Goal: Task Accomplishment & Management: Manage account settings

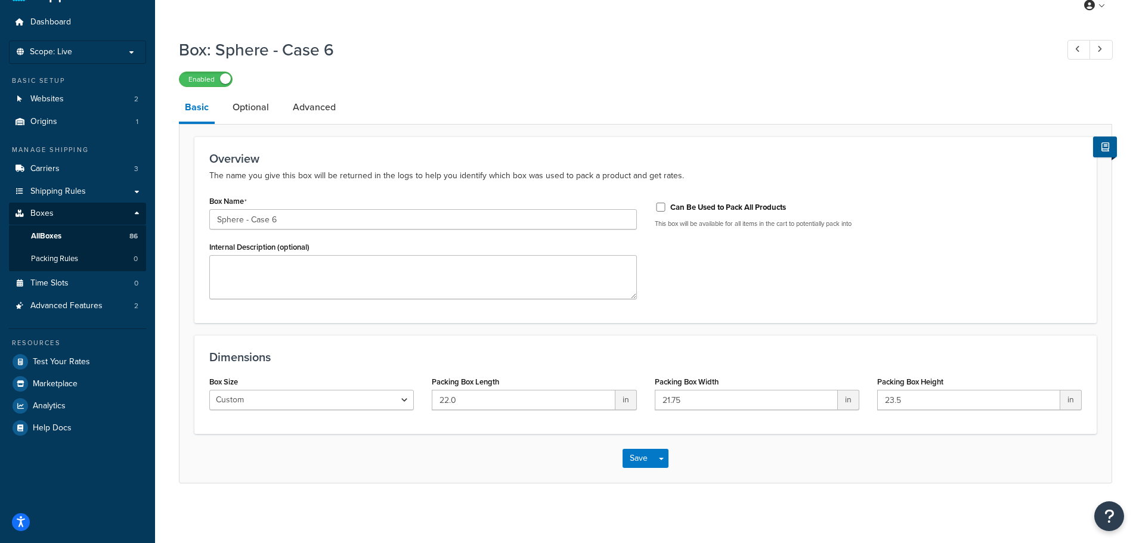
click at [665, 62] on div "Box: Sphere - Case 6 Enabled" at bounding box center [646, 59] width 934 height 55
click at [579, 85] on div "Enabled" at bounding box center [646, 78] width 934 height 17
click at [551, 70] on div "Box: Sphere - Case 6 Enabled" at bounding box center [646, 59] width 934 height 55
click at [536, 89] on div "Box: Sphere - Case 6 Enabled Basic Optional Advanced Overview The name you give…" at bounding box center [646, 258] width 934 height 452
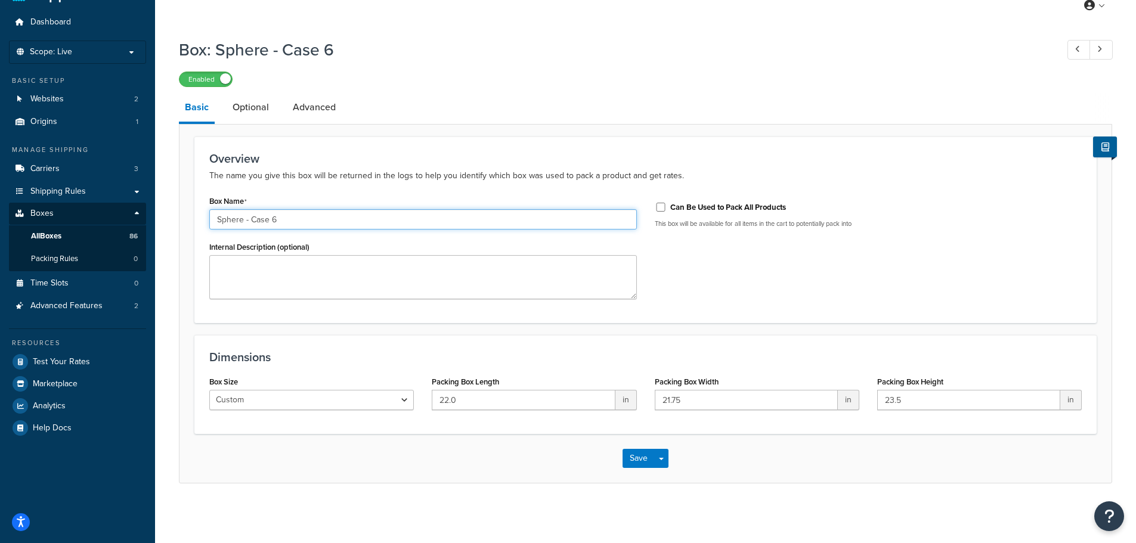
click at [290, 219] on input "Sphere - Case 6" at bounding box center [423, 219] width 428 height 20
type input "Sphere - Case 12"
click at [792, 292] on div "Box Name Sphere - Case 12 Internal Description (optional) Can Be Used to Pack A…" at bounding box center [645, 251] width 891 height 116
click at [488, 401] on input "22.0" at bounding box center [523, 400] width 183 height 20
click at [487, 399] on input "22.0" at bounding box center [523, 400] width 183 height 20
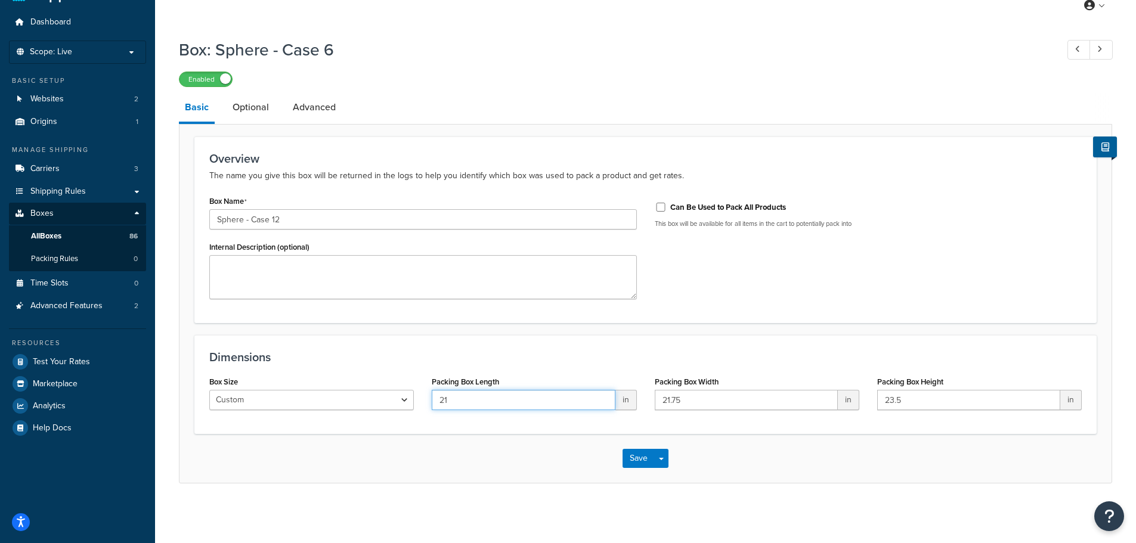
type input "21"
type input "14"
type input "16"
click at [256, 111] on link "Optional" at bounding box center [251, 107] width 48 height 29
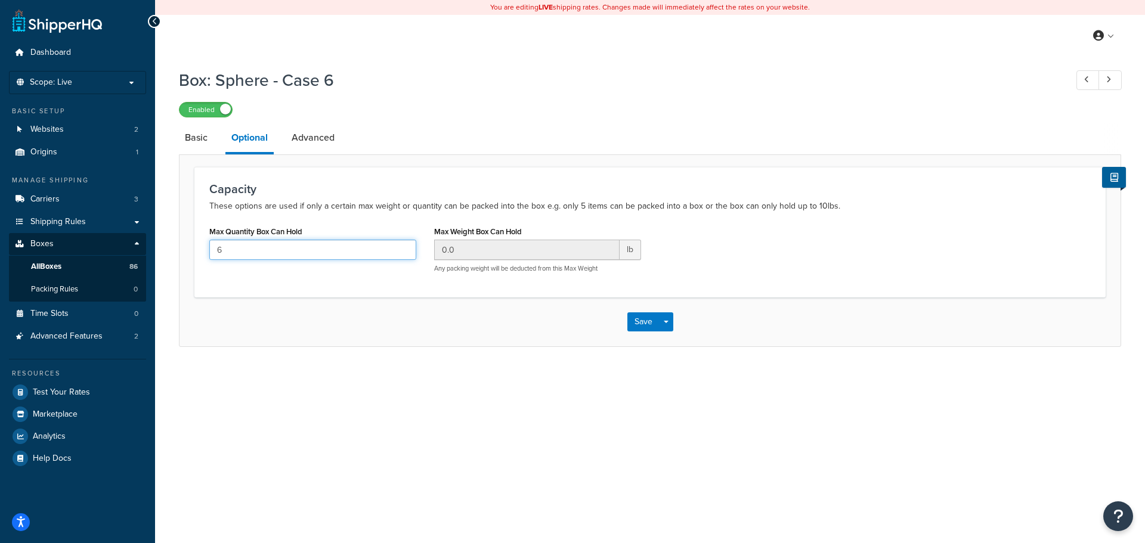
click at [264, 243] on input "6" at bounding box center [312, 250] width 207 height 20
type input "12"
click at [635, 323] on button "Save" at bounding box center [644, 322] width 32 height 19
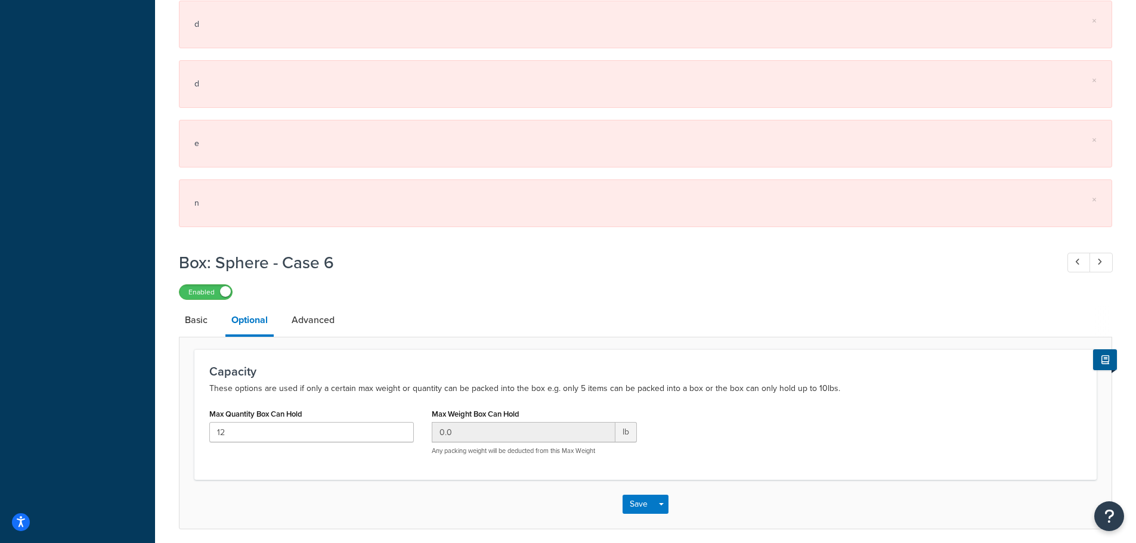
scroll to position [867, 0]
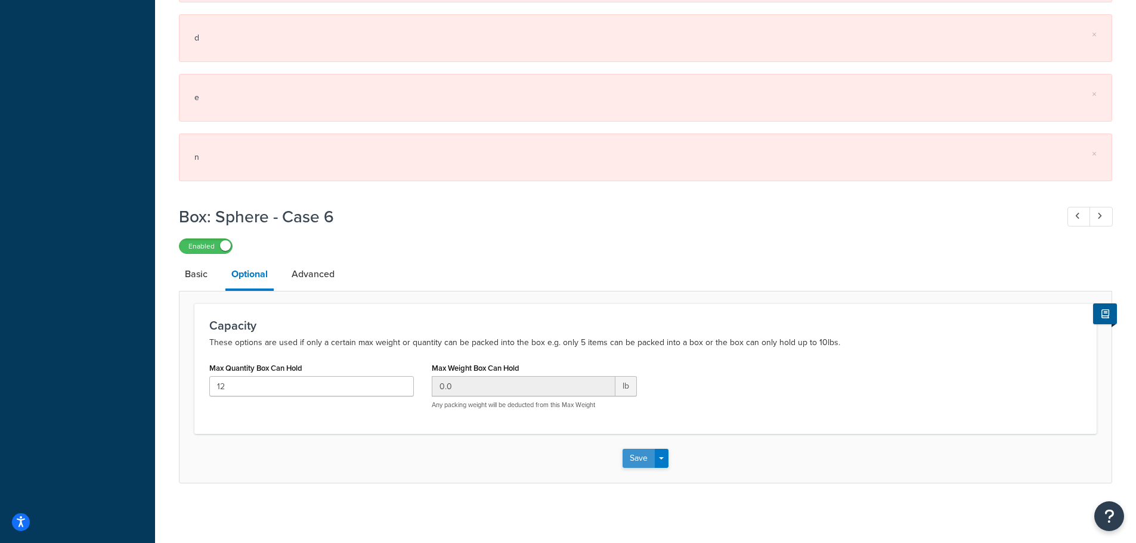
click at [642, 460] on button "Save" at bounding box center [639, 458] width 32 height 19
click at [307, 271] on link "Advanced" at bounding box center [313, 274] width 55 height 29
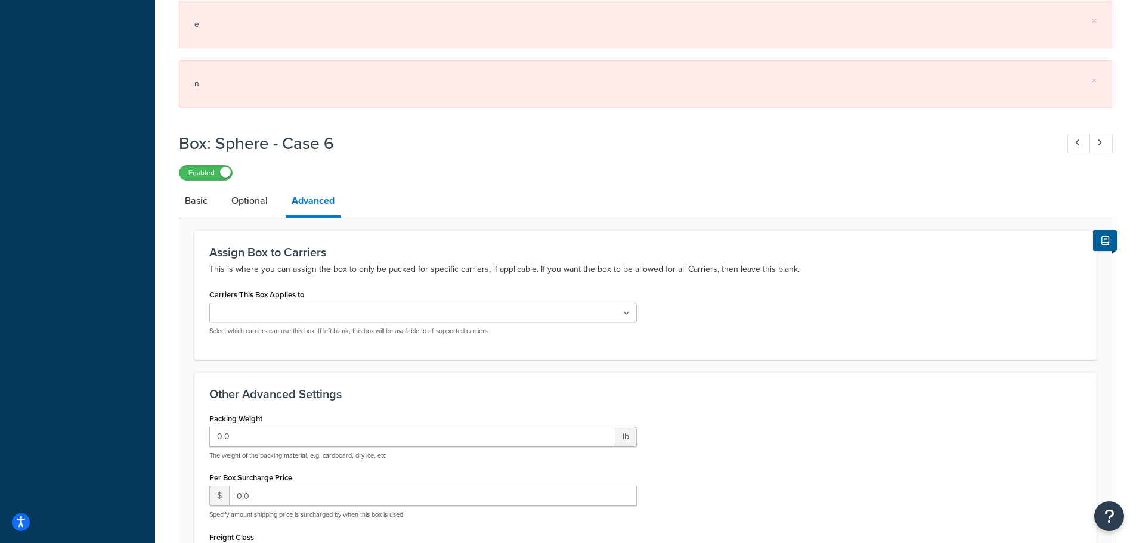
scroll to position [926, 0]
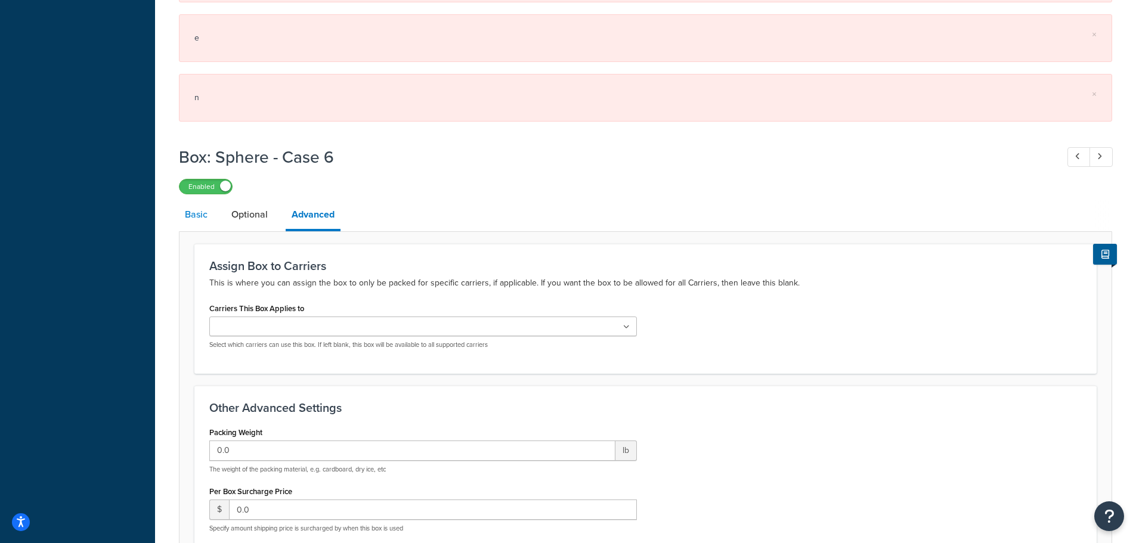
click at [199, 214] on link "Basic" at bounding box center [196, 214] width 35 height 29
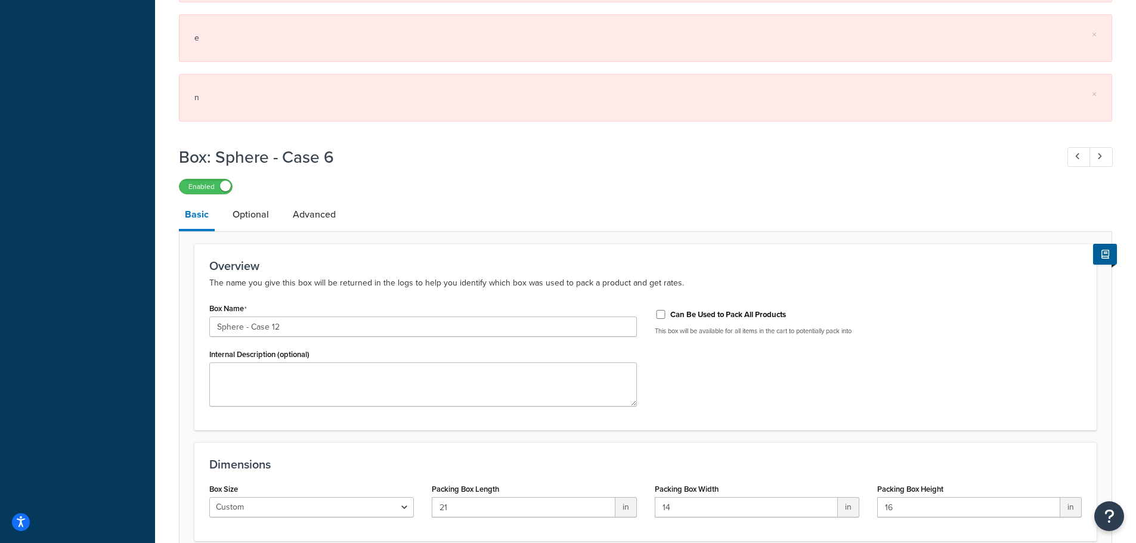
scroll to position [1034, 0]
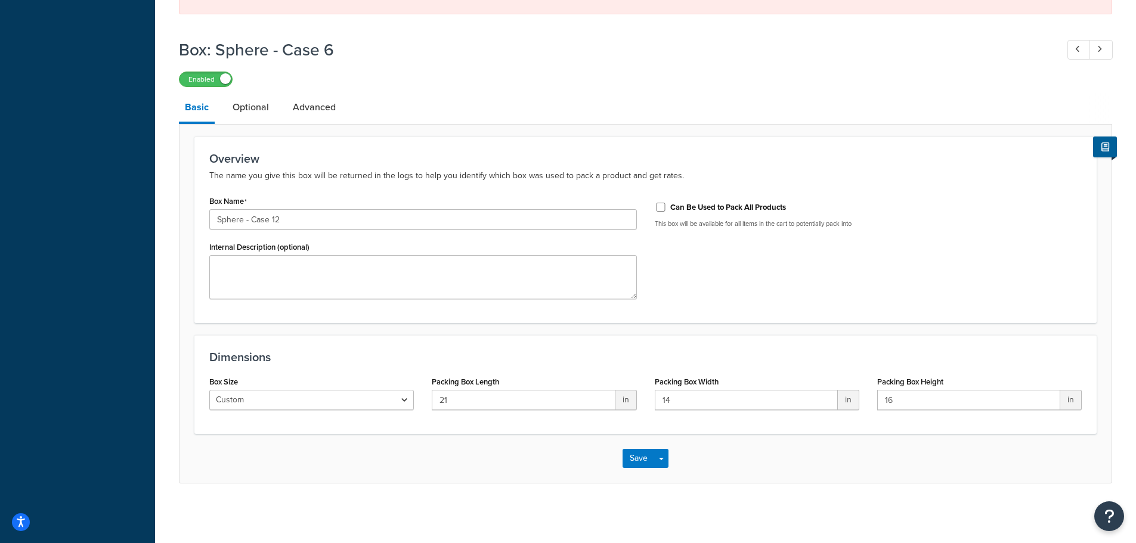
click at [424, 455] on div "Save Save Dropdown Save and Edit Save and Duplicate Save and Create New" at bounding box center [646, 458] width 932 height 49
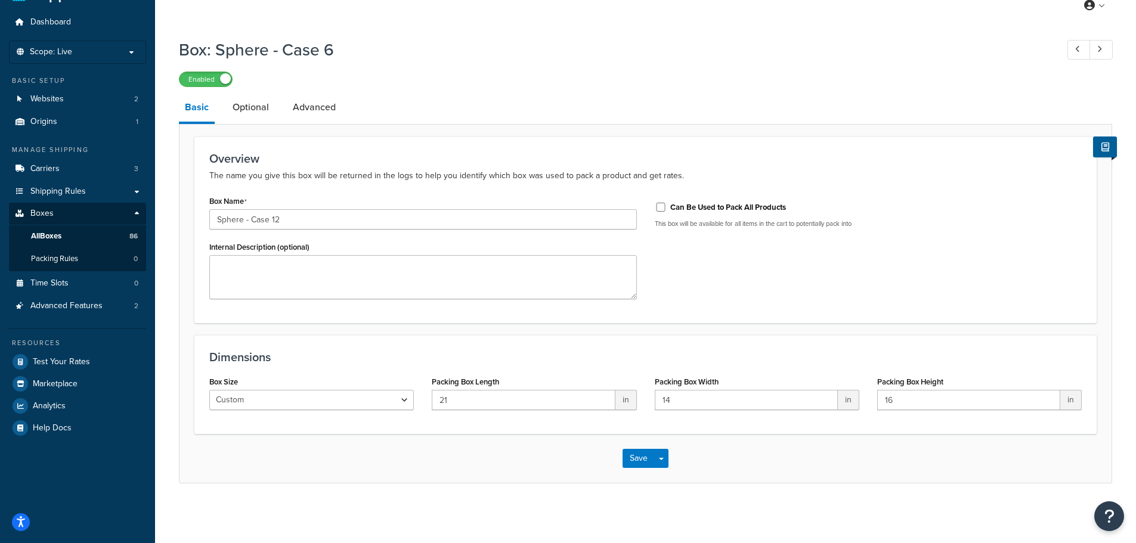
scroll to position [127, 0]
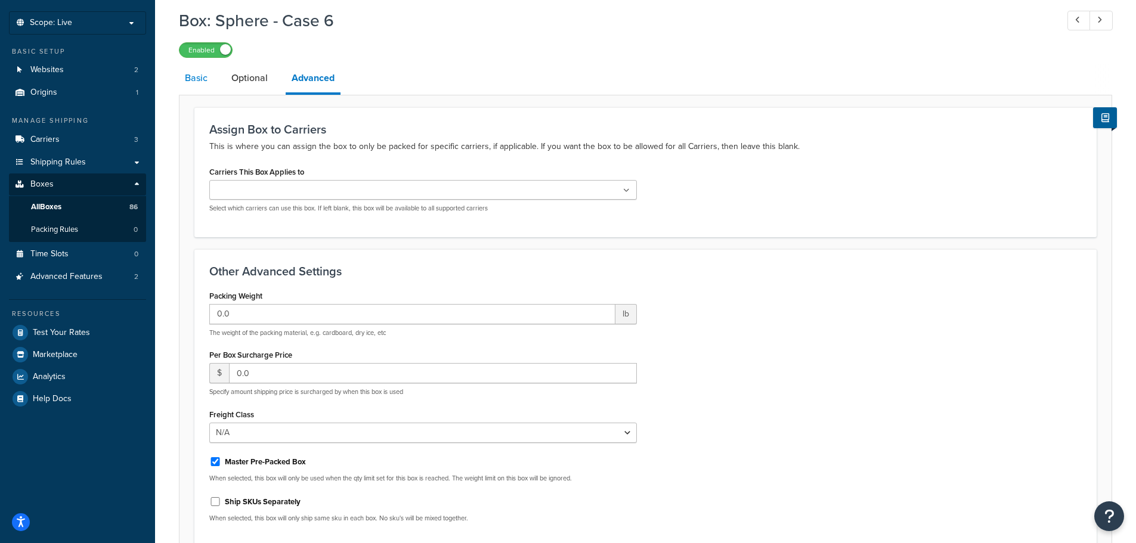
click at [199, 75] on link "Basic" at bounding box center [196, 78] width 35 height 29
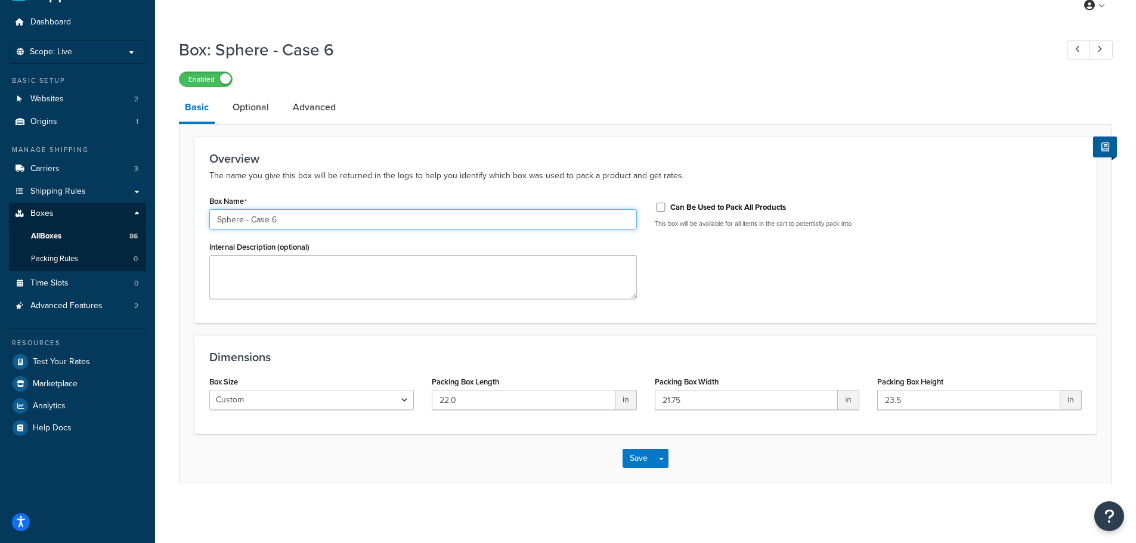
click at [287, 214] on input "Sphere - Case 6" at bounding box center [423, 219] width 428 height 20
type input "Sphere - Case 12"
click at [478, 401] on input "22.0" at bounding box center [523, 400] width 183 height 20
type input "21"
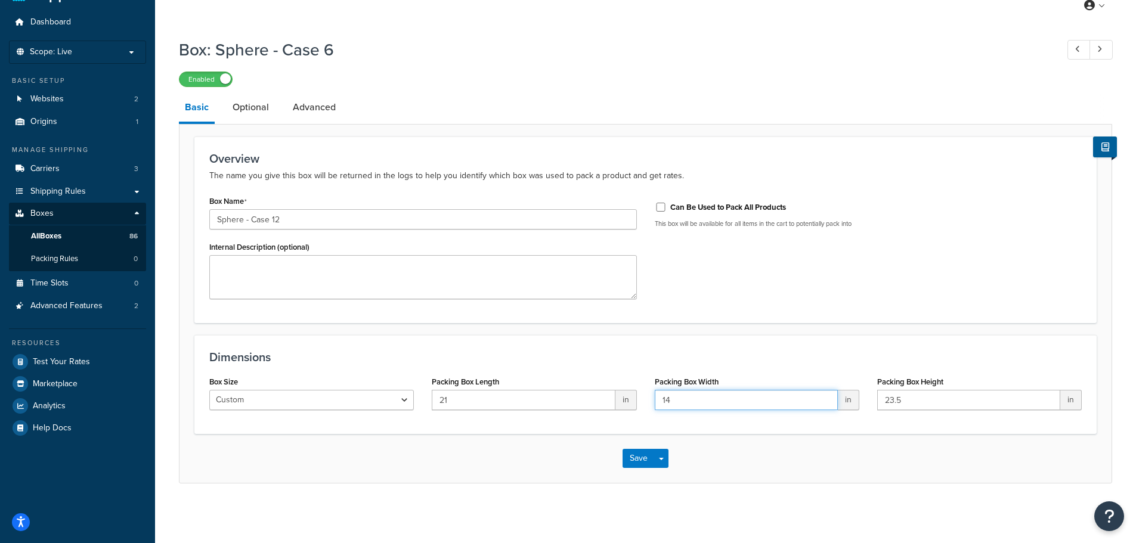
type input "14"
type input "16"
click at [885, 165] on h3 "Overview" at bounding box center [645, 158] width 873 height 13
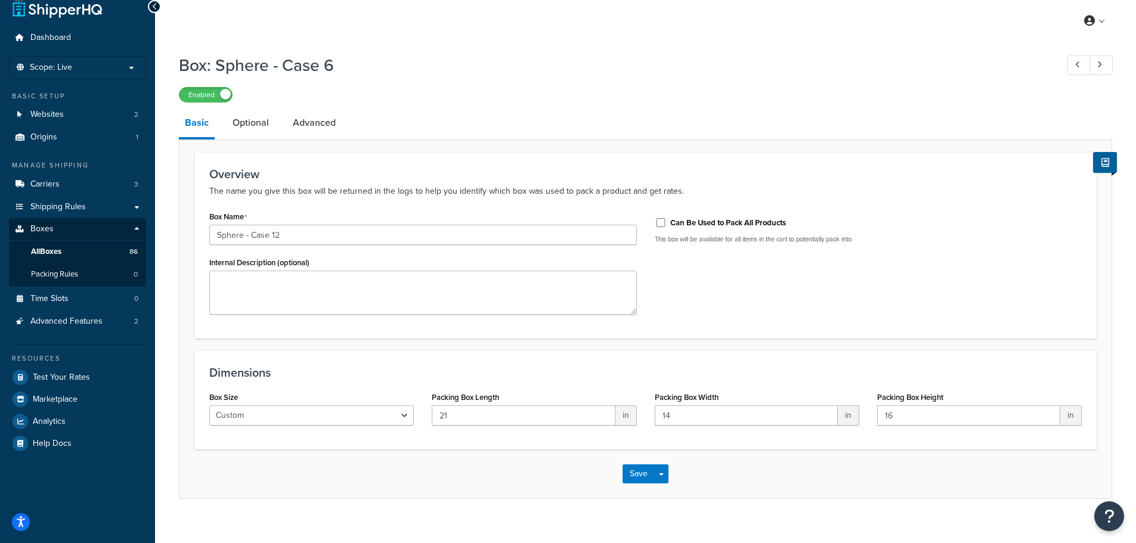
scroll to position [0, 0]
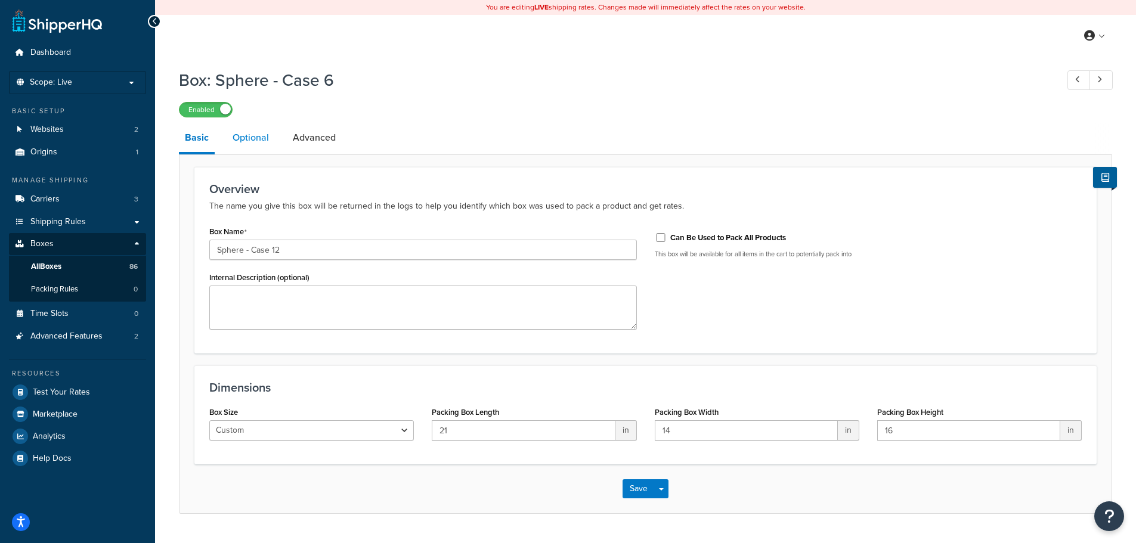
click at [248, 135] on link "Optional" at bounding box center [251, 137] width 48 height 29
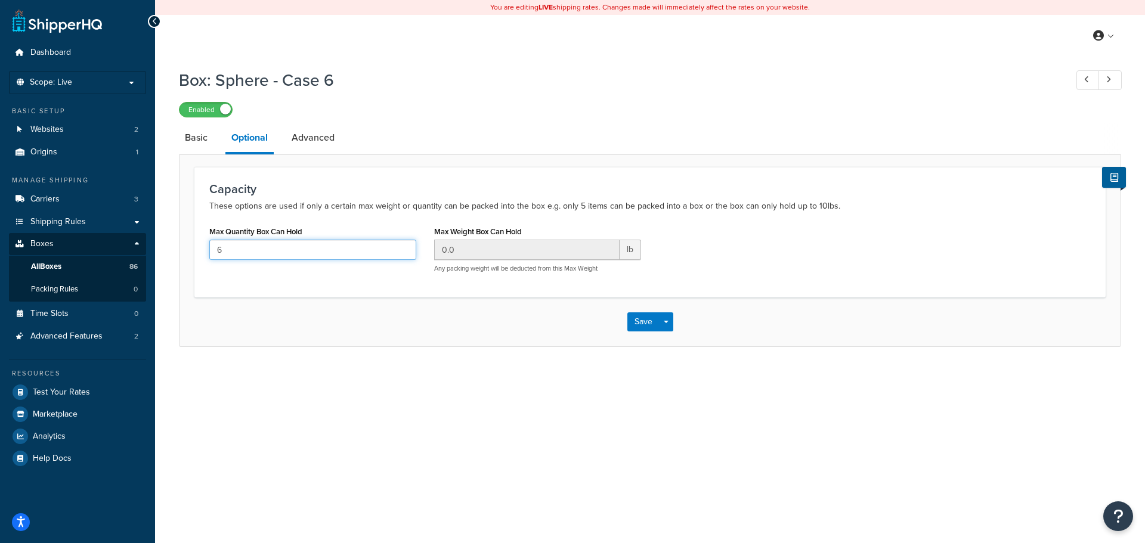
click at [288, 249] on input "6" at bounding box center [312, 250] width 207 height 20
click at [286, 248] on input "6" at bounding box center [312, 250] width 207 height 20
click at [284, 245] on input "6" at bounding box center [312, 250] width 207 height 20
type input "12"
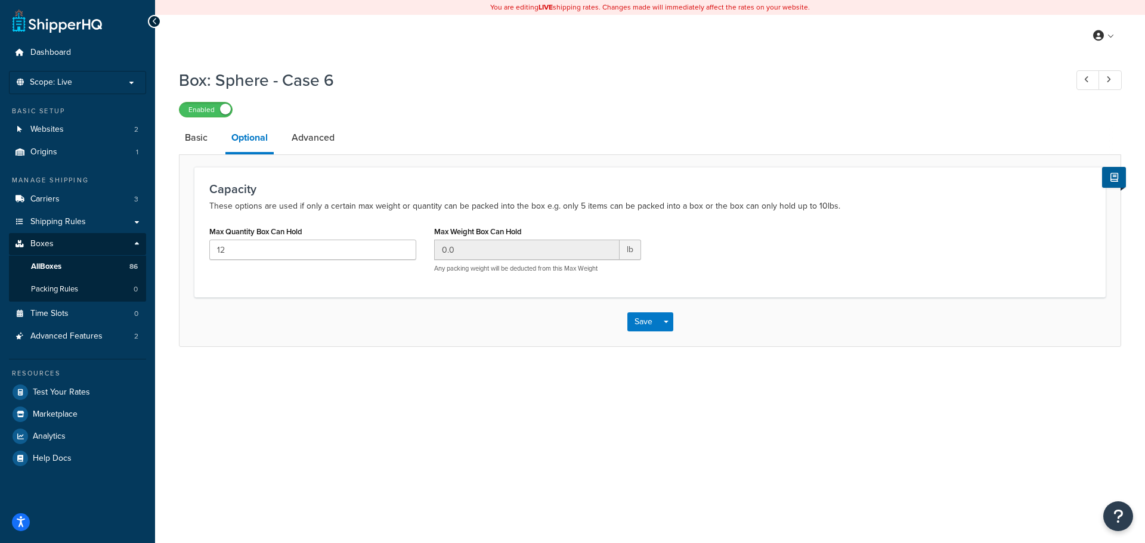
click at [408, 441] on div "You are editing LIVE shipping rates. Changes made will immediately affect the r…" at bounding box center [650, 271] width 990 height 543
click at [319, 133] on link "Advanced" at bounding box center [313, 137] width 55 height 29
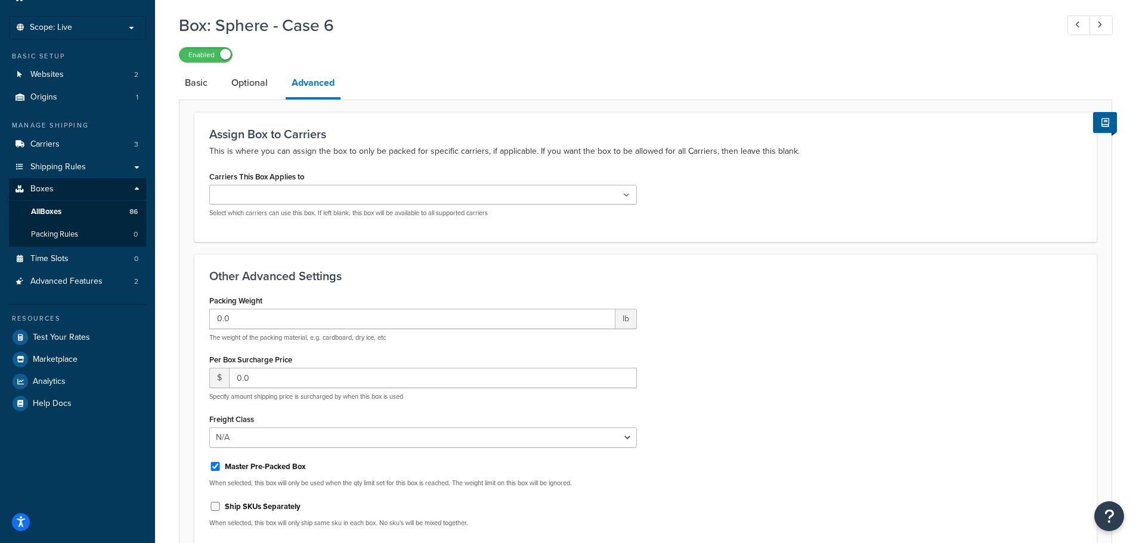
scroll to position [172, 0]
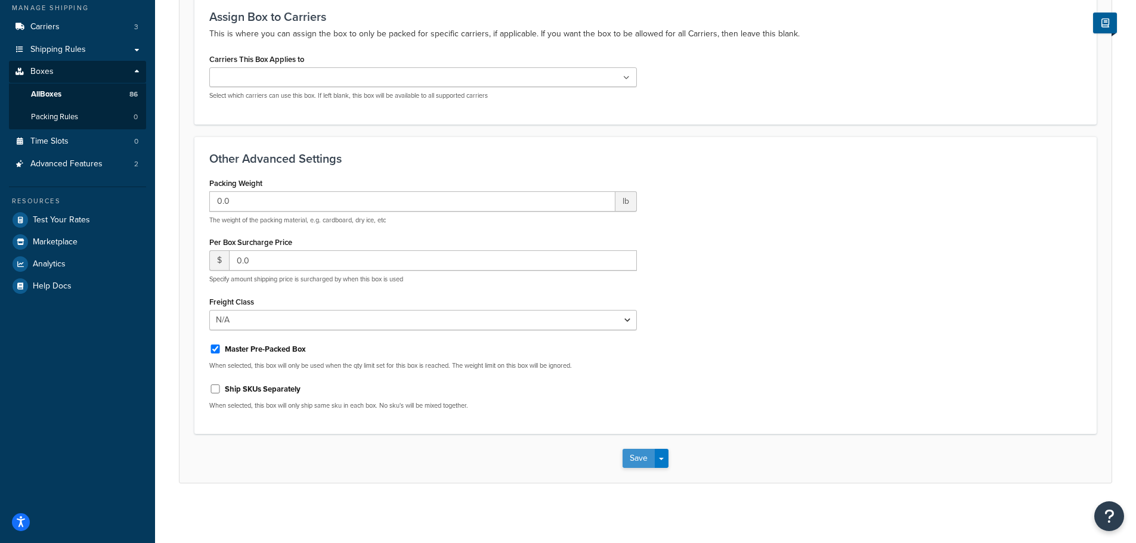
click at [637, 460] on button "Save" at bounding box center [639, 458] width 32 height 19
